Goal: Check status: Check status

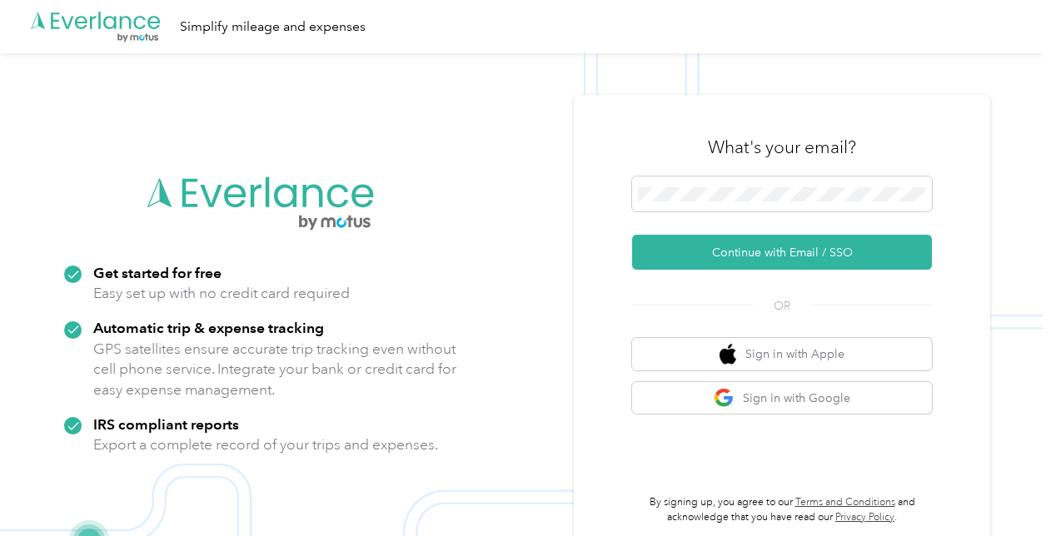
click at [728, 257] on button "Continue with Email / SSO" at bounding box center [782, 252] width 300 height 35
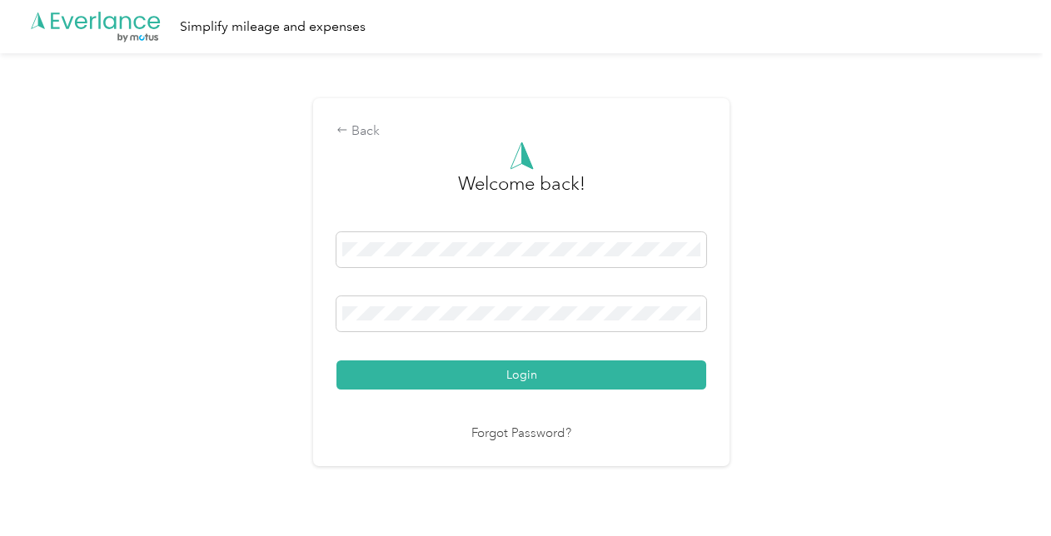
click at [585, 370] on button "Login" at bounding box center [521, 375] width 370 height 29
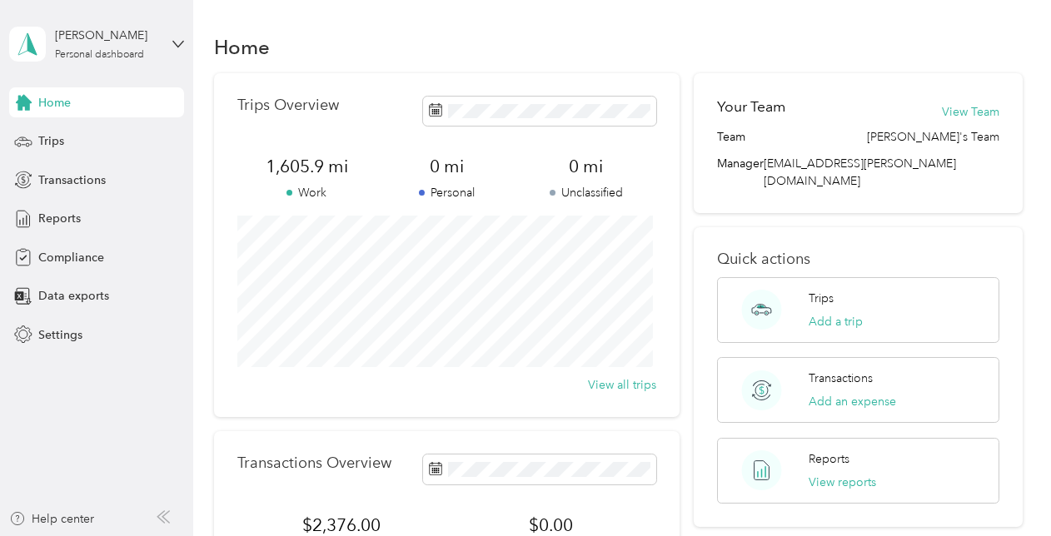
click at [62, 217] on span "Reports" at bounding box center [59, 218] width 42 height 17
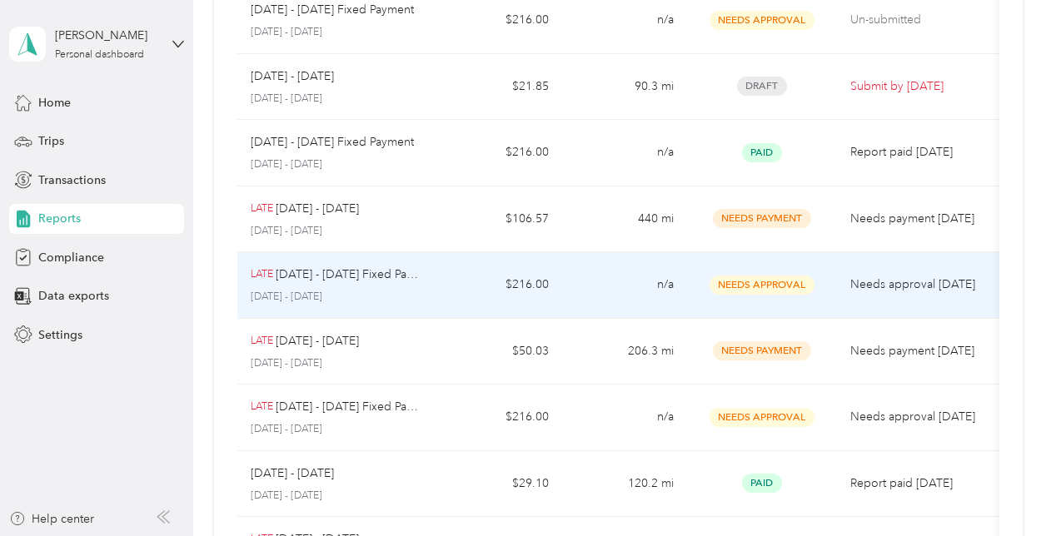
scroll to position [189, 0]
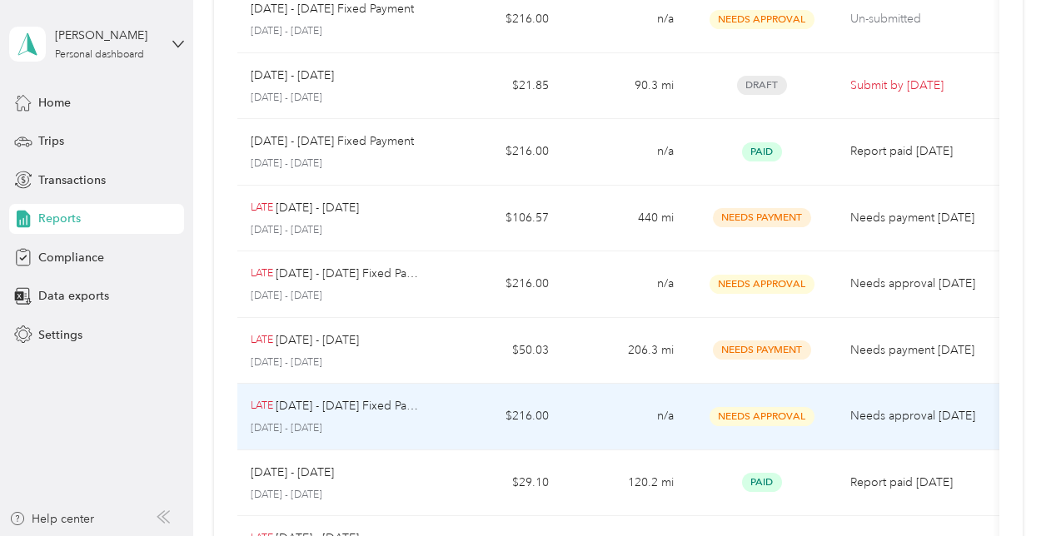
click at [444, 412] on td "$216.00" at bounding box center [499, 417] width 125 height 67
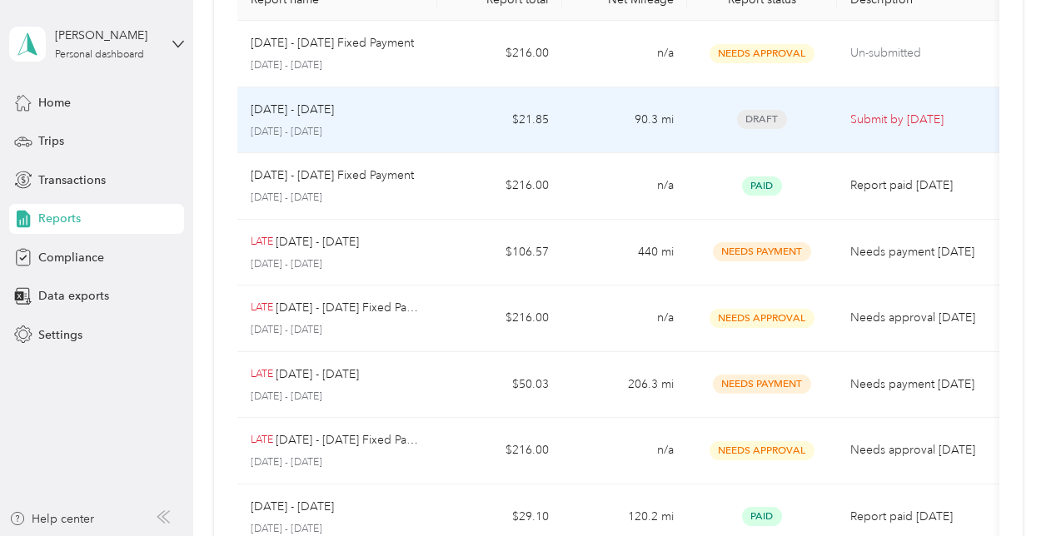
scroll to position [157, 0]
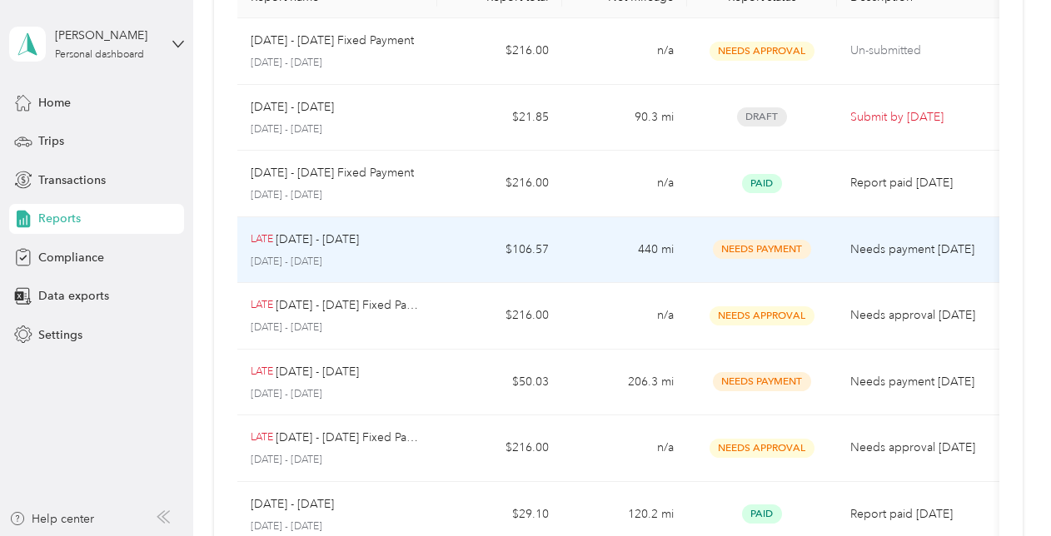
click at [474, 260] on td "$106.57" at bounding box center [499, 250] width 125 height 67
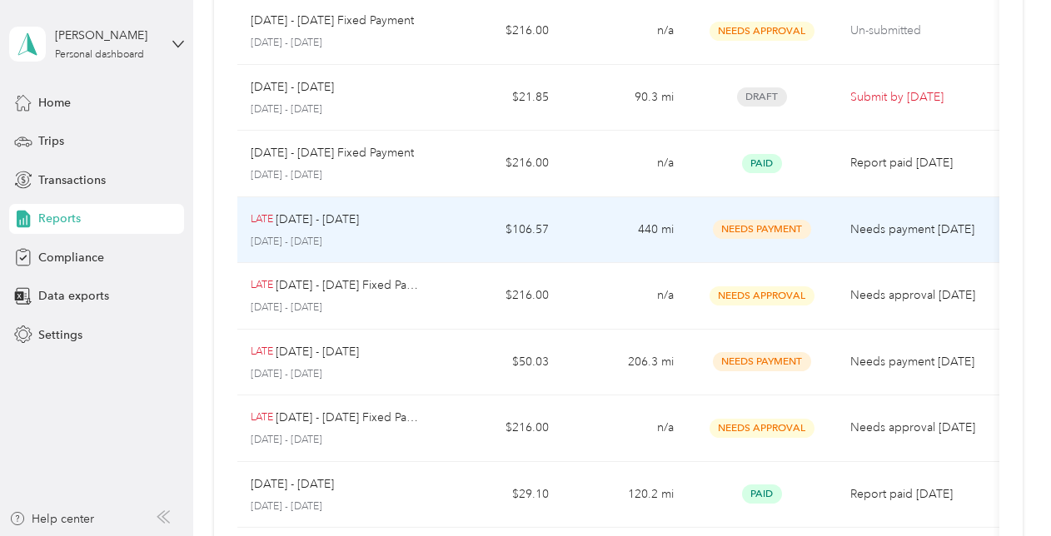
scroll to position [182, 0]
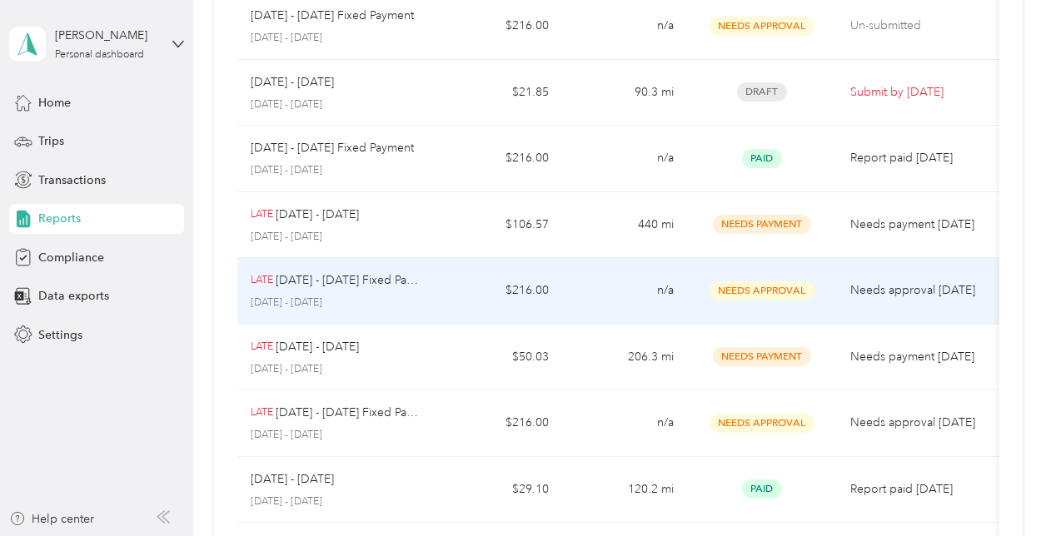
click at [444, 293] on td "$216.00" at bounding box center [499, 291] width 125 height 67
